Goal: Information Seeking & Learning: Find specific fact

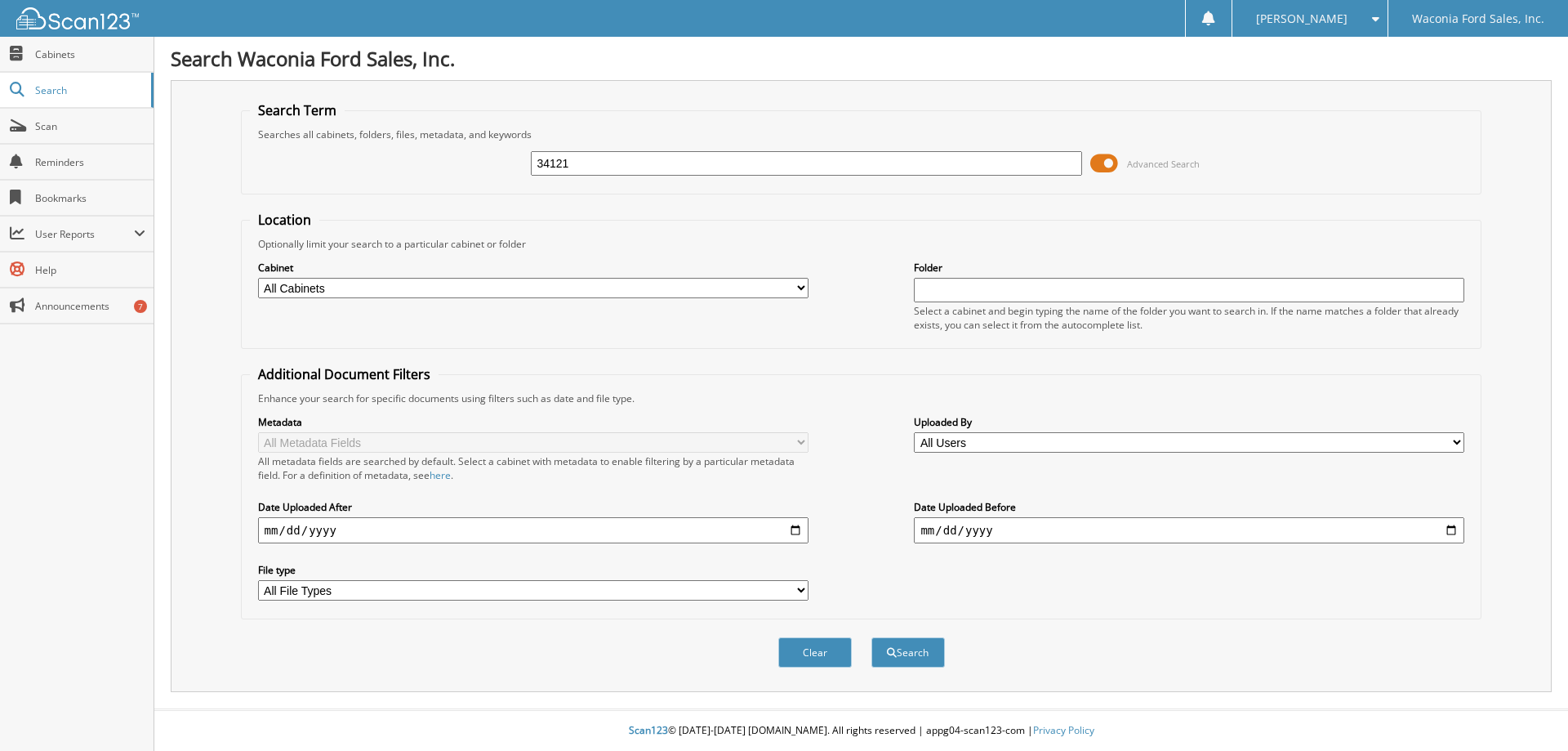
type input "34121"
click at [871, 637] on button "Search" at bounding box center [907, 652] width 73 height 31
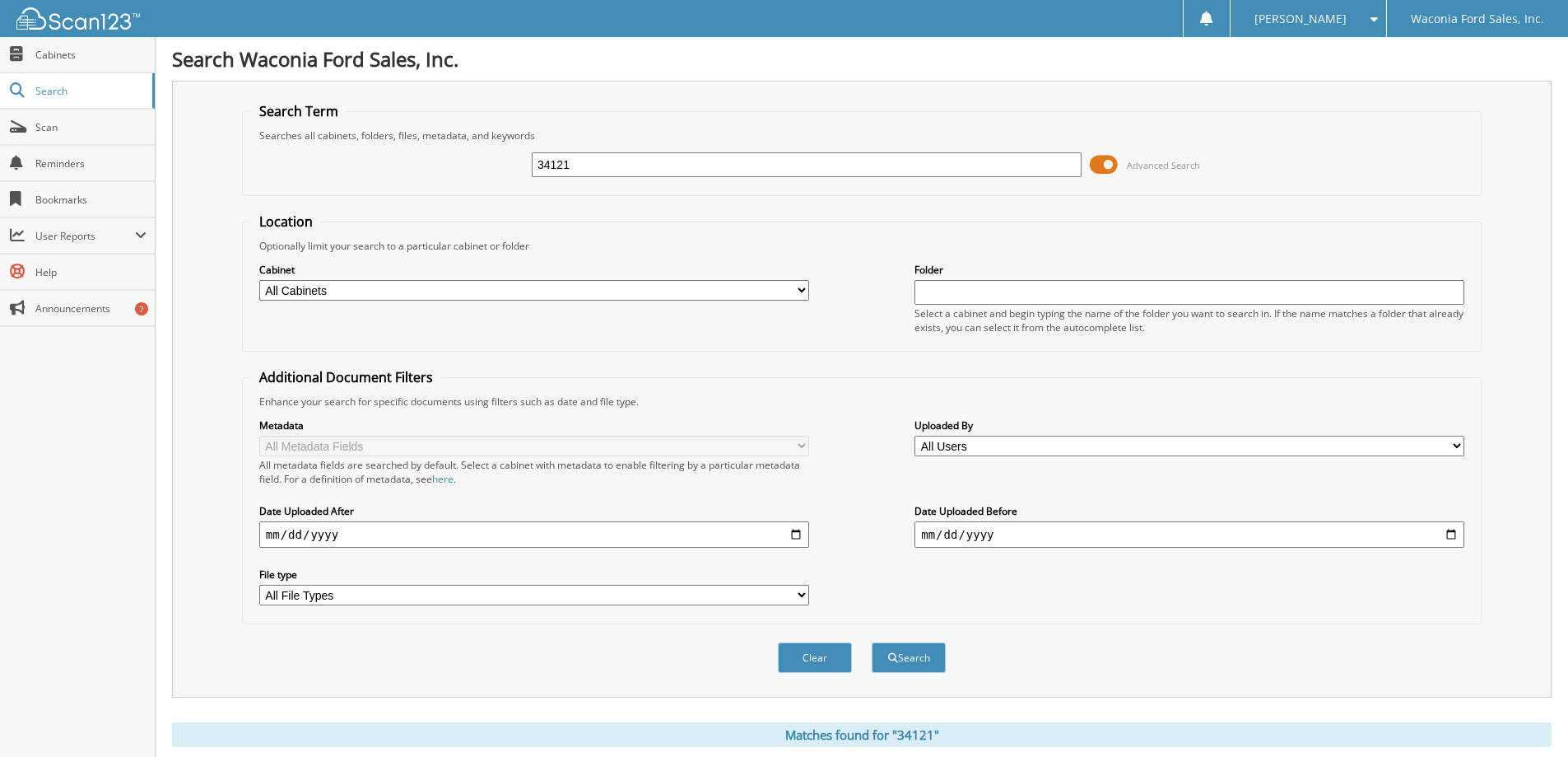
scroll to position [411, 0]
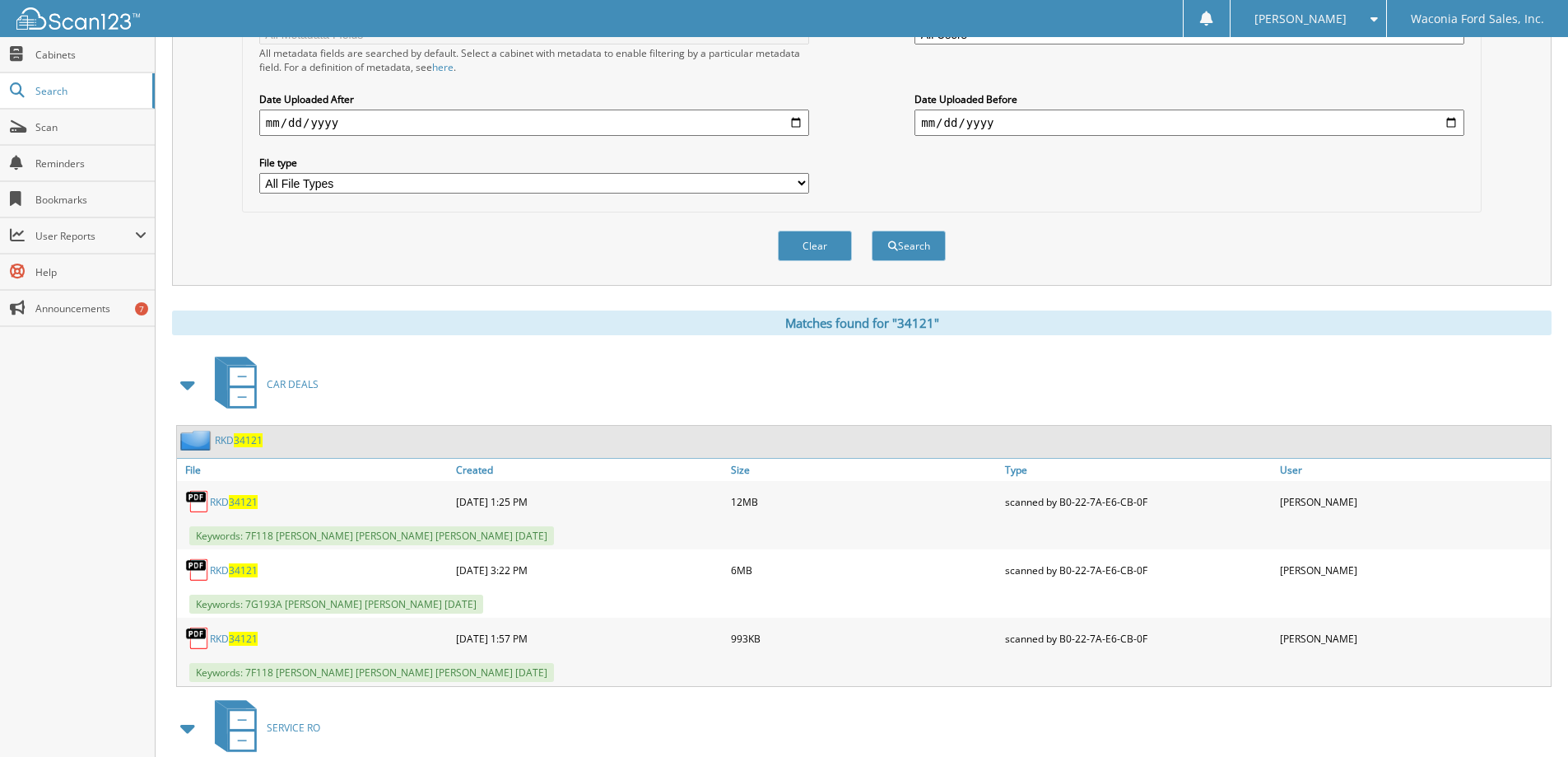
click at [231, 561] on div "RKD 34121" at bounding box center [315, 570] width 275 height 33
click at [236, 569] on span "34121" at bounding box center [243, 570] width 29 height 14
click at [1129, 258] on div "Clear Search" at bounding box center [861, 246] width 1239 height 67
click at [821, 258] on button "Clear" at bounding box center [815, 246] width 74 height 31
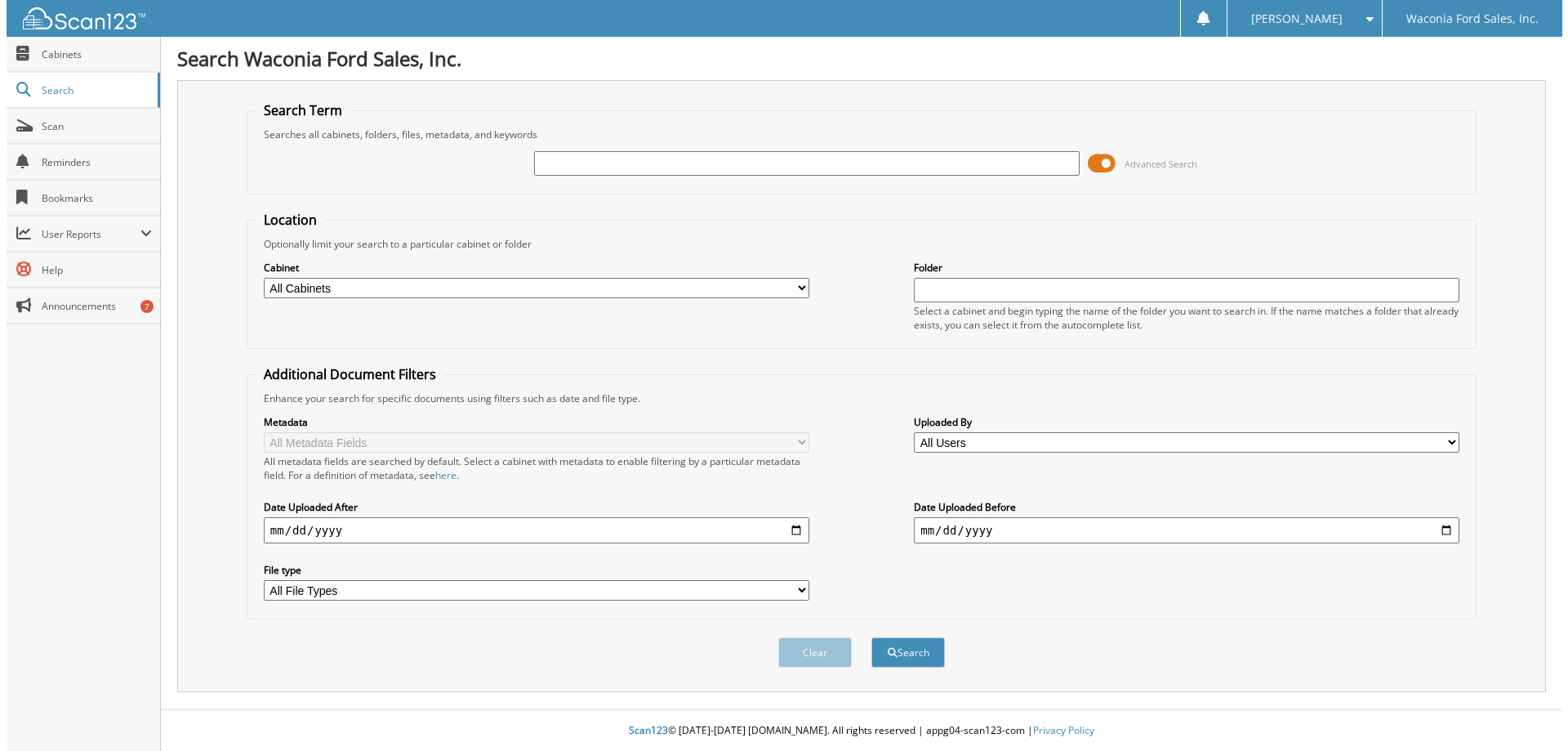
scroll to position [0, 0]
